Goal: Information Seeking & Learning: Learn about a topic

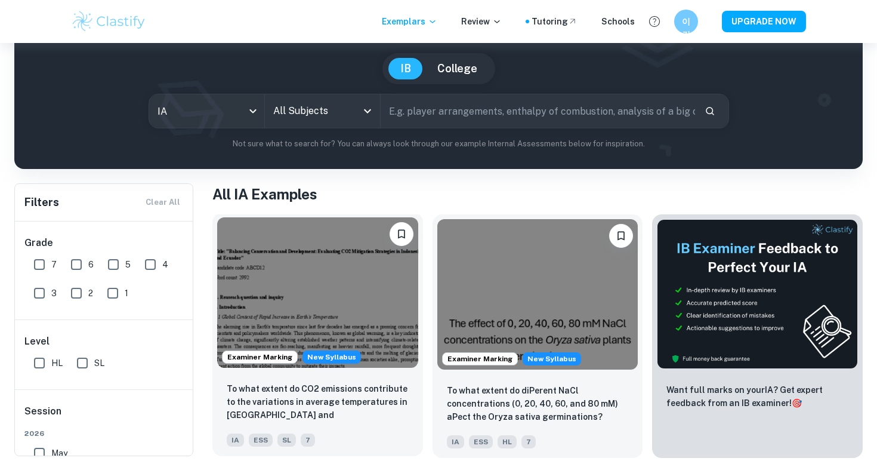
scroll to position [113, 0]
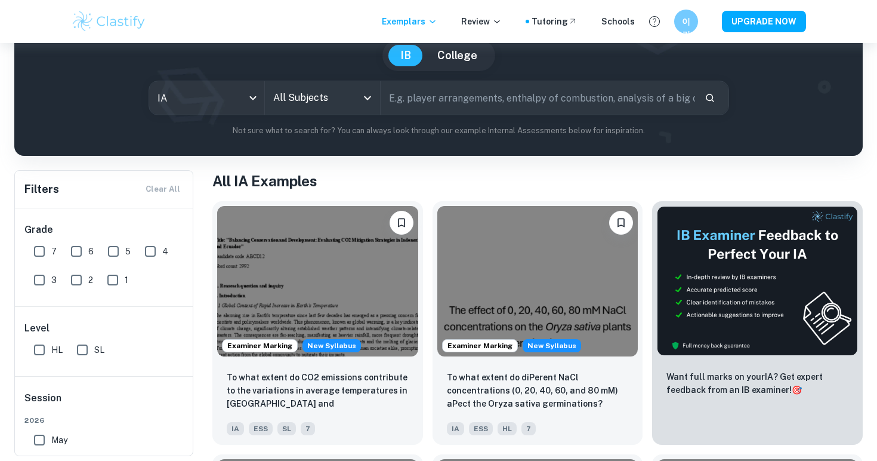
click at [344, 98] on input "All Subjects" at bounding box center [313, 98] width 87 height 23
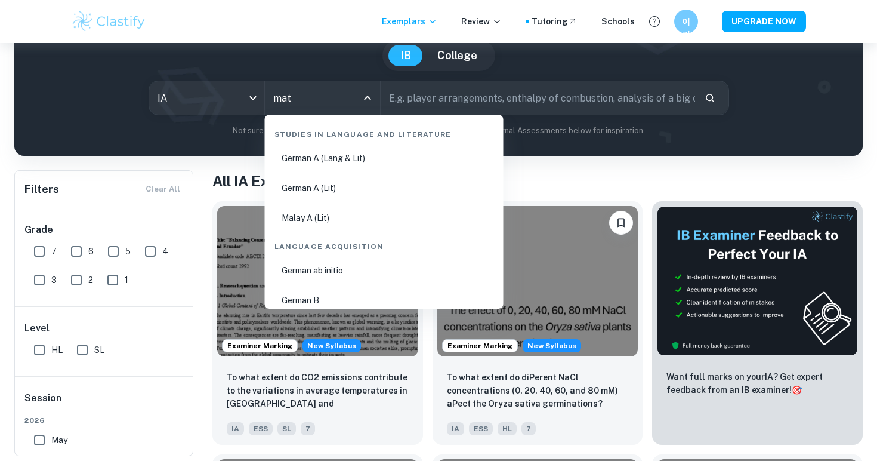
type input "math"
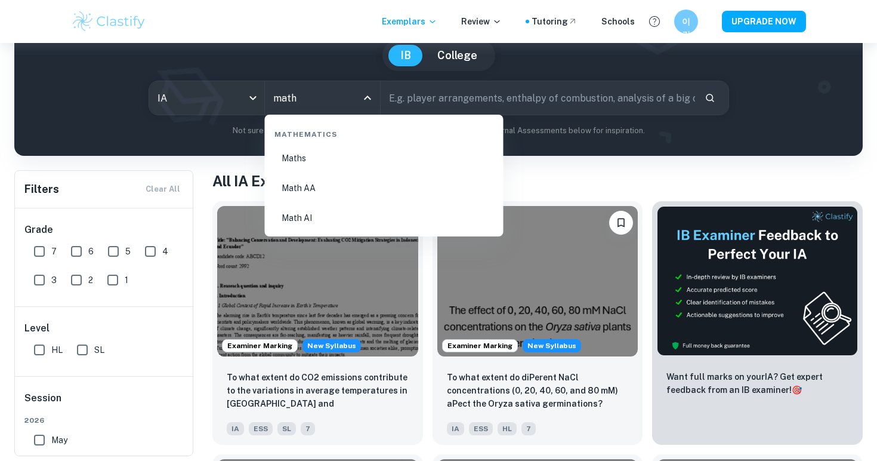
click at [319, 186] on li "Math AA" at bounding box center [384, 187] width 229 height 27
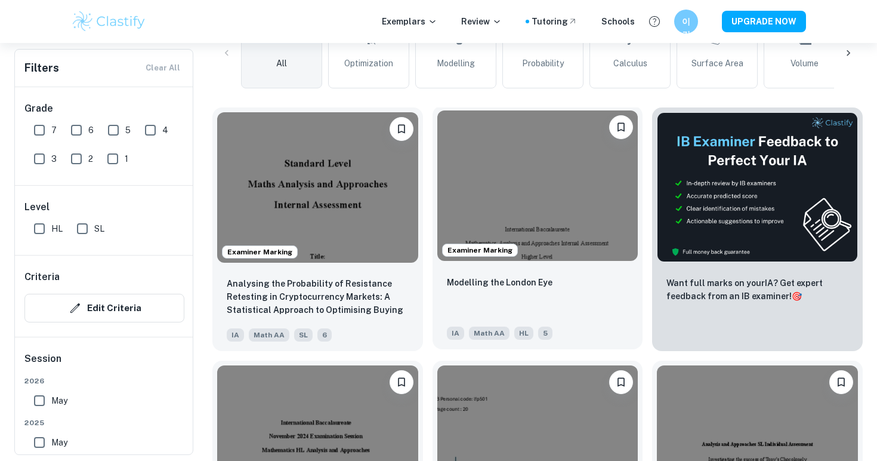
scroll to position [349, 0]
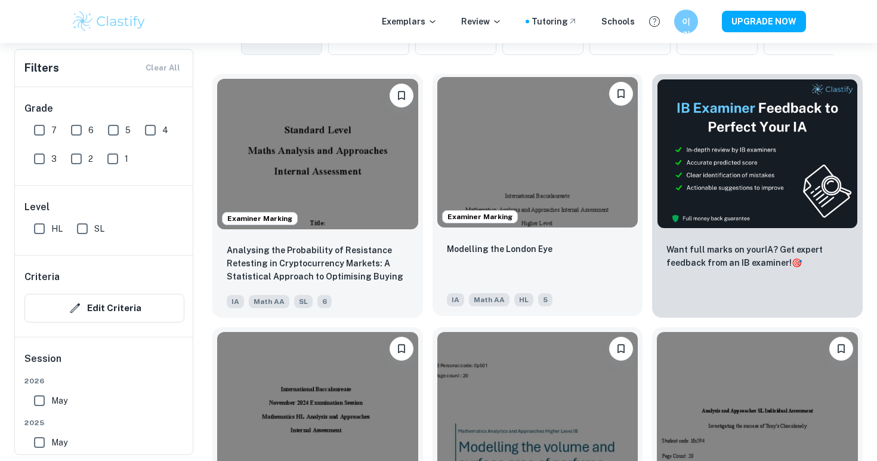
click at [551, 175] on img at bounding box center [538, 152] width 201 height 150
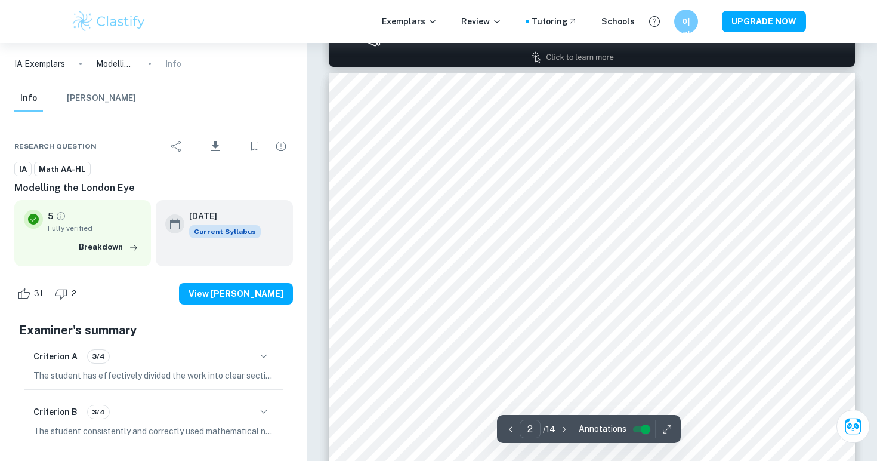
scroll to position [821, 0]
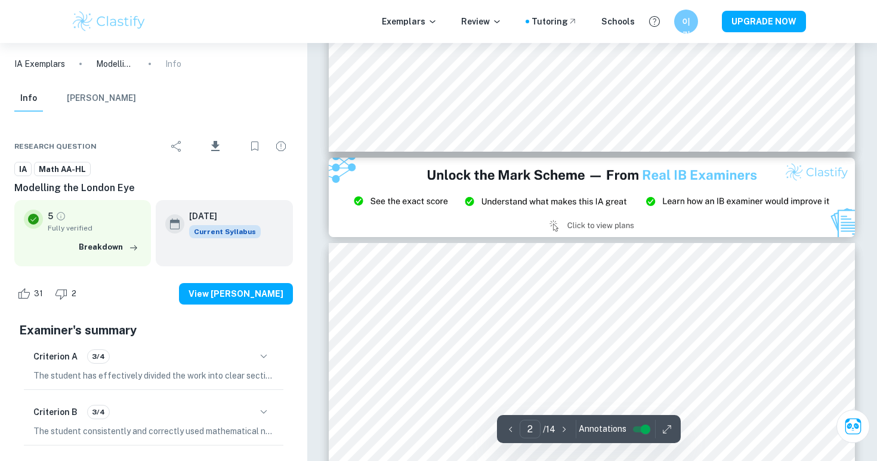
type input "3"
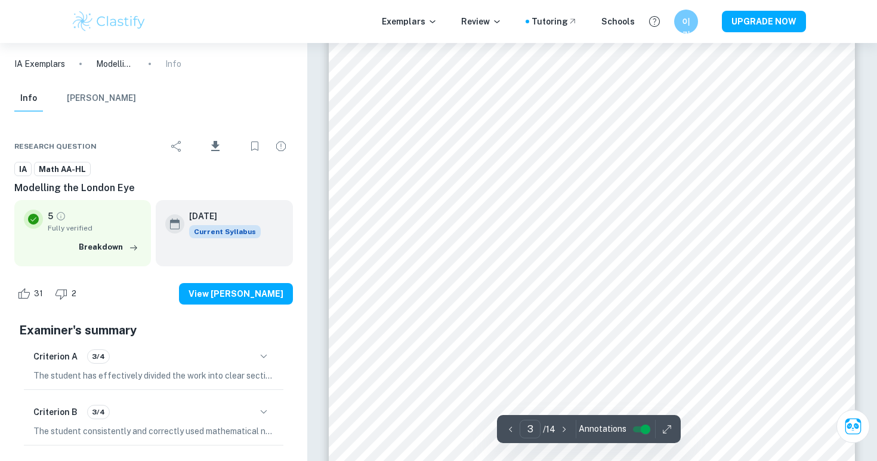
scroll to position [1745, 0]
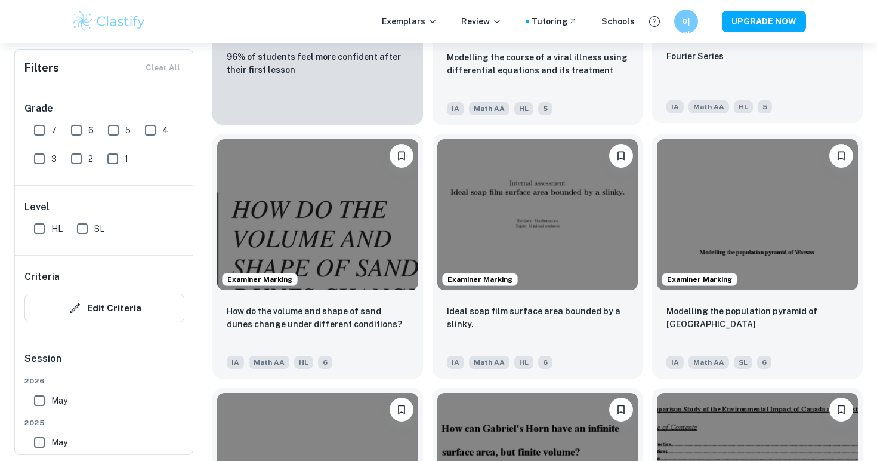
scroll to position [1058, 0]
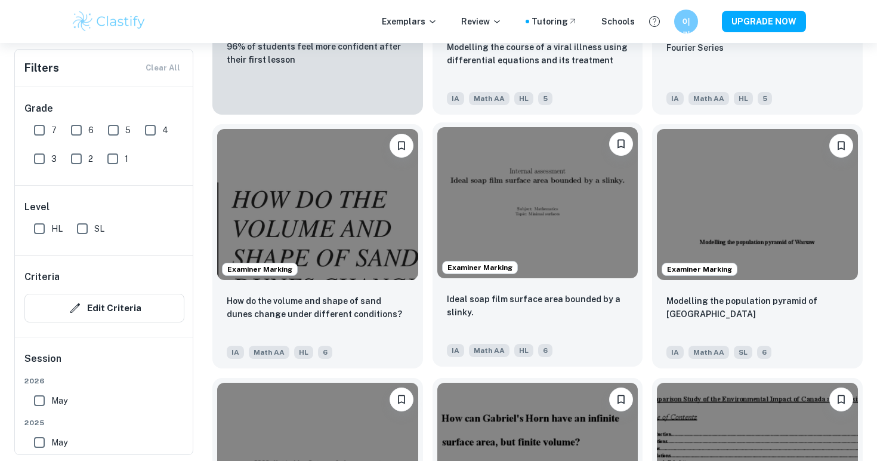
click at [570, 201] on img at bounding box center [538, 202] width 201 height 150
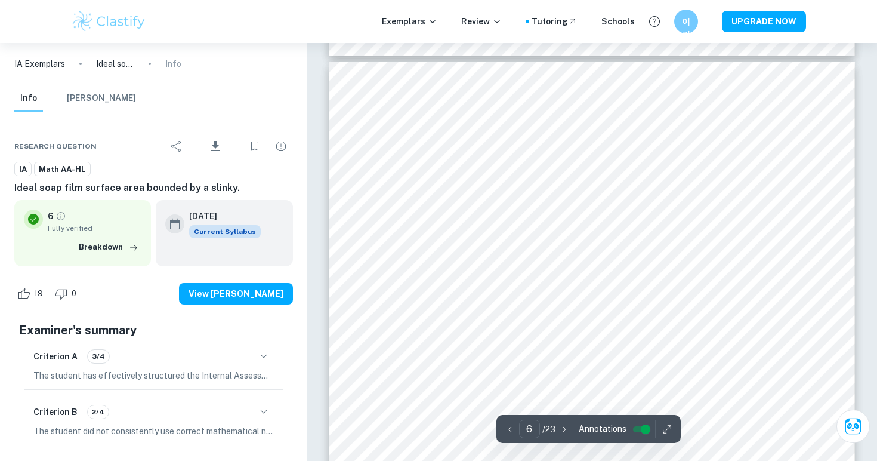
scroll to position [3918, 0]
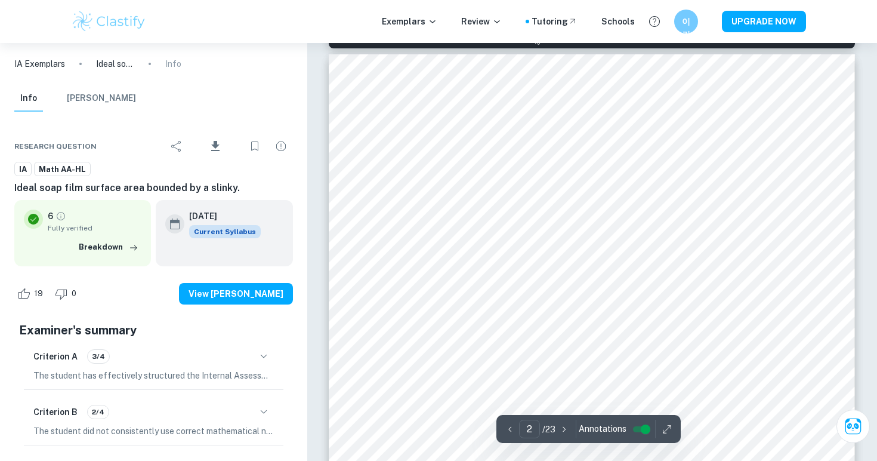
type input "1"
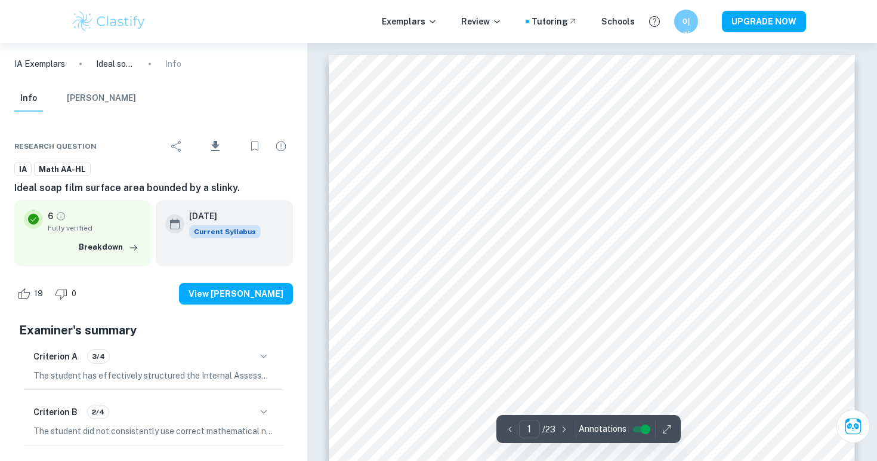
scroll to position [0, 0]
